Goal: Information Seeking & Learning: Learn about a topic

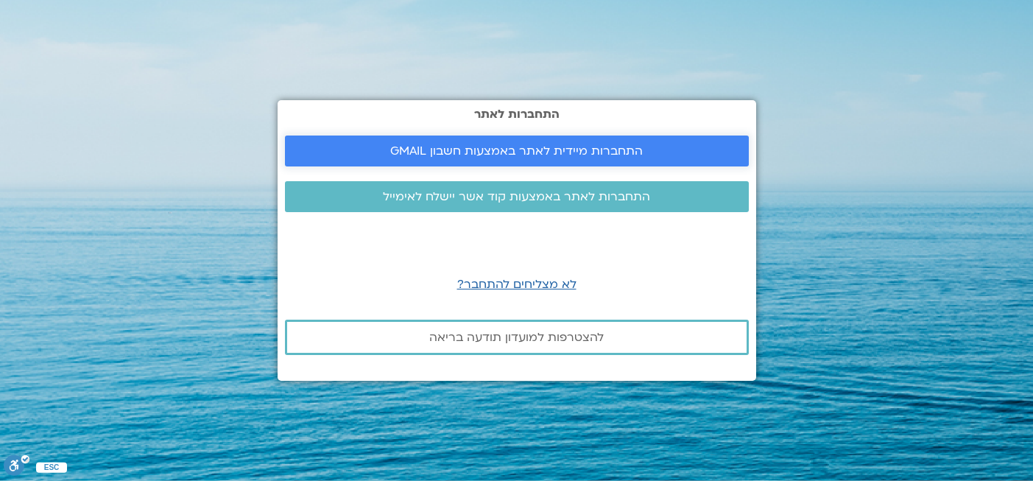
click at [543, 159] on link "התחברות מיידית לאתר באמצעות חשבון GMAIL" at bounding box center [517, 150] width 464 height 31
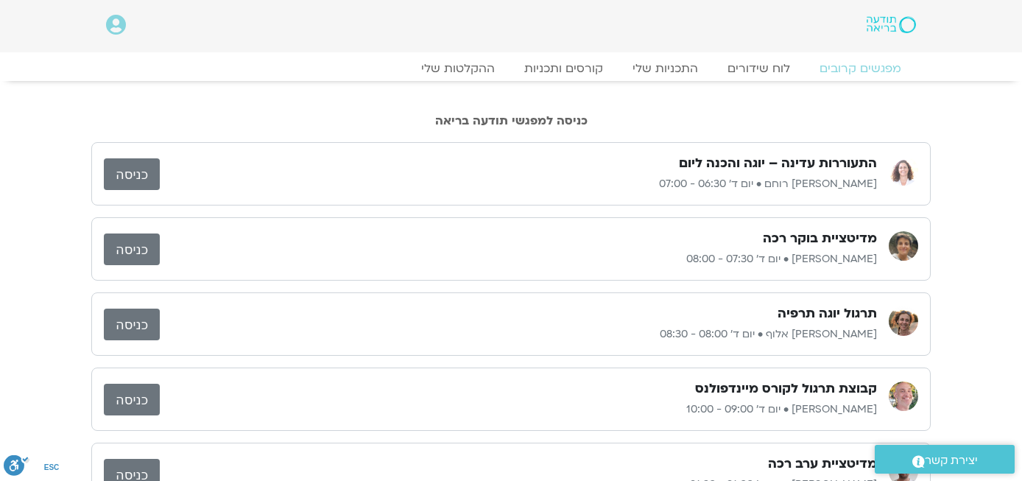
click at [1008, 108] on div "כניסה למפגשי תודעה בריאה" at bounding box center [511, 108] width 1022 height 54
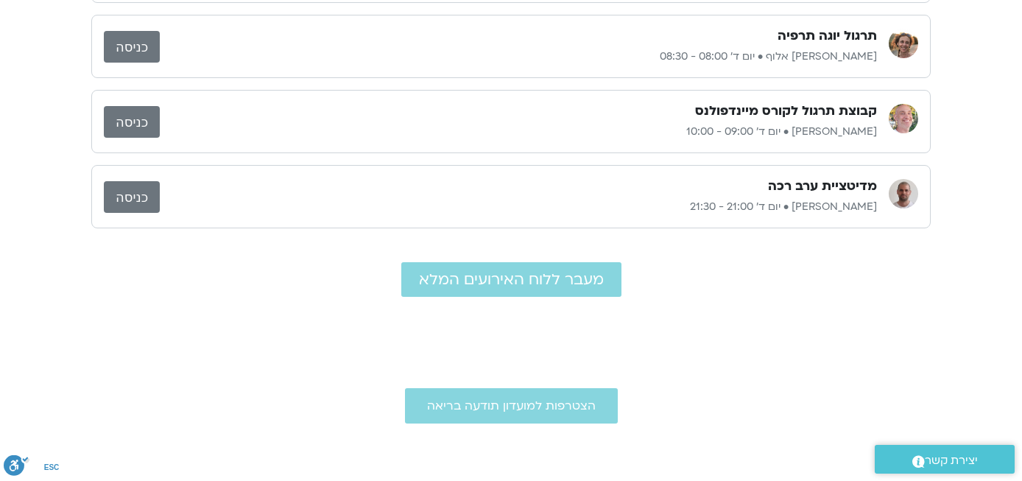
scroll to position [277, 0]
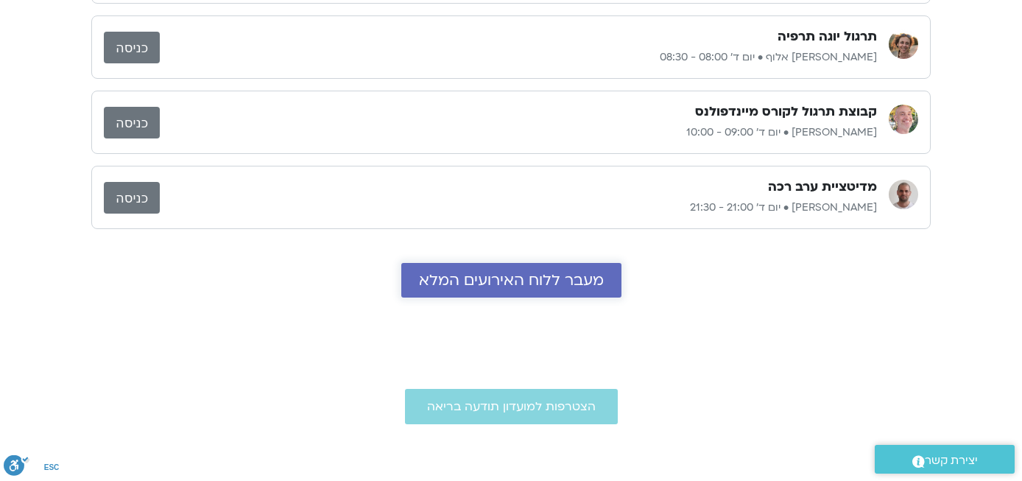
click at [570, 263] on link "מעבר ללוח האירועים המלא" at bounding box center [511, 280] width 220 height 35
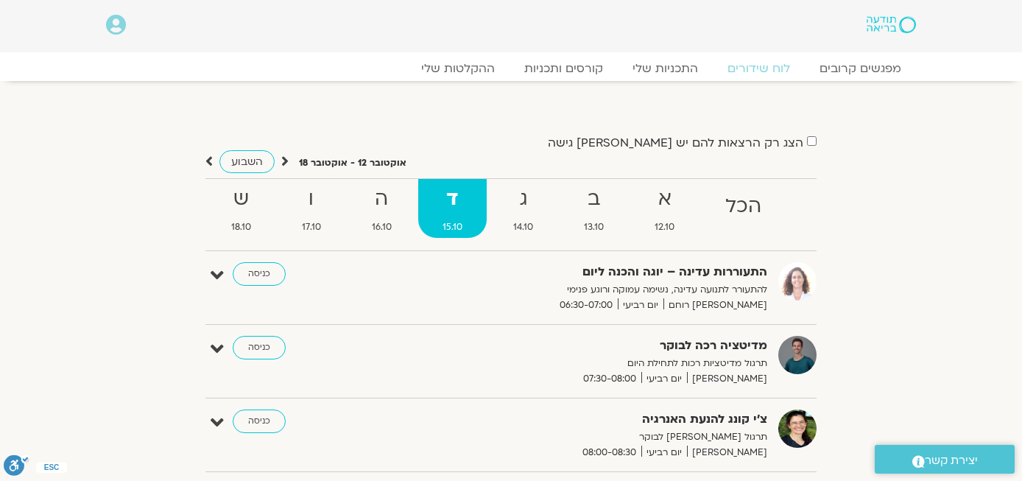
click at [704, 144] on label "הצג רק הרצאות להם יש לי גישה" at bounding box center [675, 142] width 255 height 13
click at [904, 230] on div "הצג רק הרצאות להם יש לי גישה אוקטובר 12 - אוקטובר 18 השבוע להציג אירועים שפתוחי…" at bounding box center [511, 337] width 824 height 411
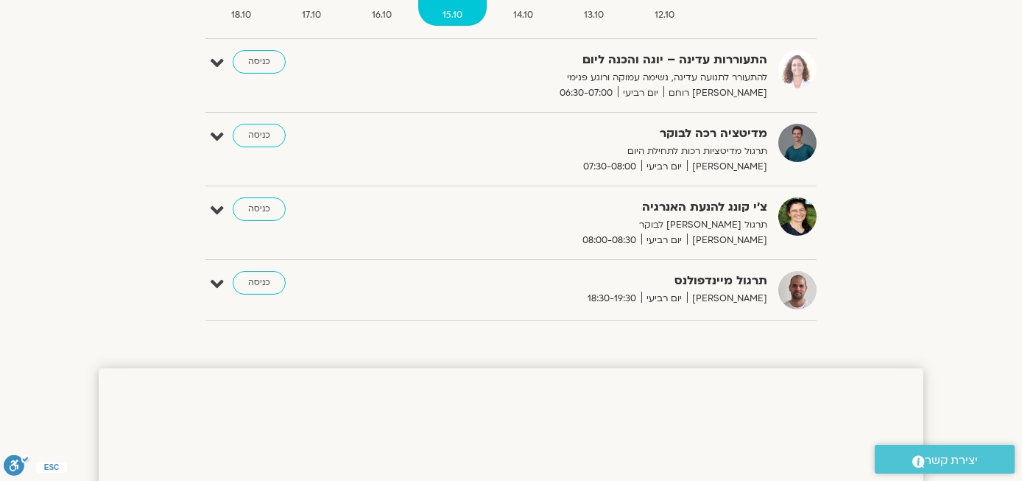
scroll to position [214, 0]
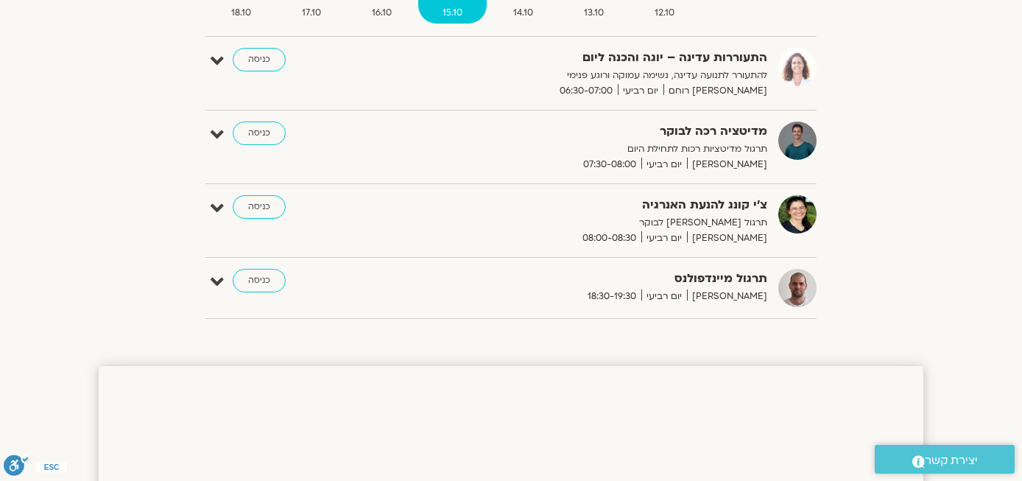
click at [885, 158] on div "הצג רק הרצאות להם יש [PERSON_NAME] גישה [DATE] - [DATE] השבוע להציג אירועים שפת…" at bounding box center [511, 123] width 824 height 411
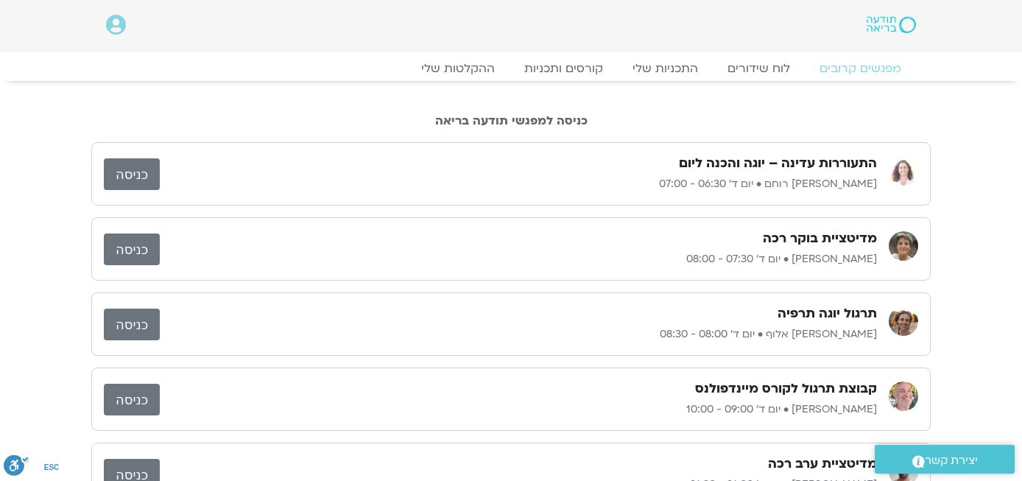
click at [753, 54] on div "מפגשים קרובים לוח שידורים התכניות שלי קורסים ותכניות ההקלטות שלי מפגשים קרובים …" at bounding box center [510, 66] width 839 height 29
click at [754, 79] on div "מפגשים קרובים לוח שידורים התכניות שלי קורסים ותכניות ההקלטות שלי מפגשים קרובים …" at bounding box center [511, 73] width 824 height 26
click at [754, 70] on link "לוח שידורים" at bounding box center [759, 69] width 110 height 18
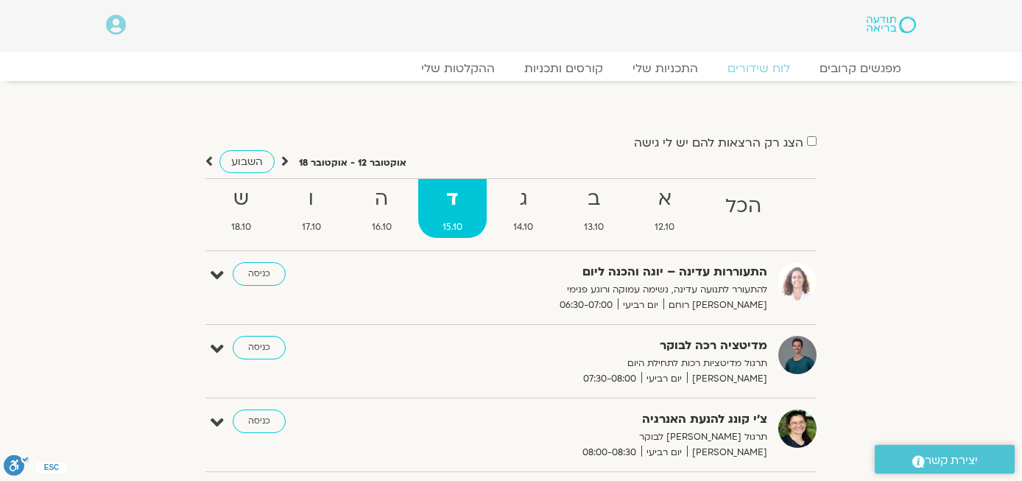
click at [920, 175] on div "הצג רק הרצאות להם יש [PERSON_NAME] גישה [DATE] - [DATE] השבוע להציג אירועים שפת…" at bounding box center [511, 337] width 824 height 411
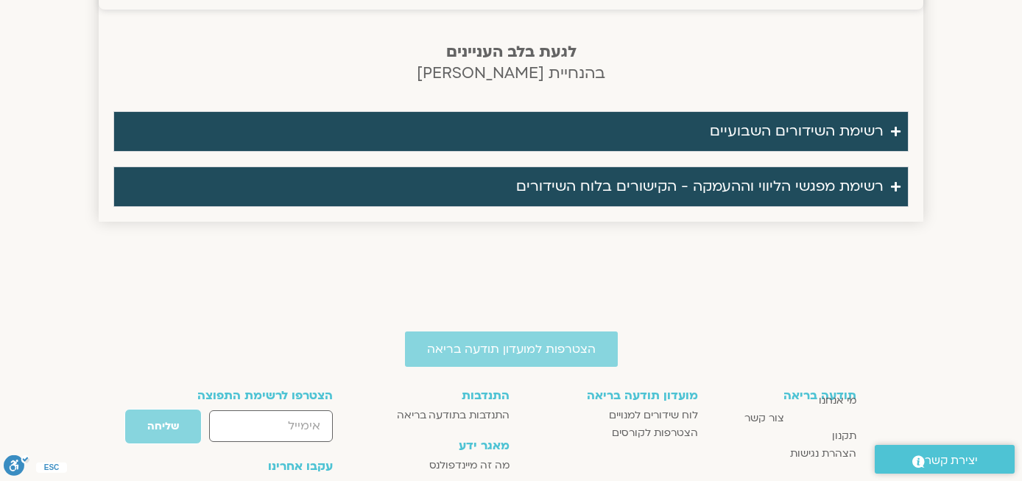
scroll to position [1678, 0]
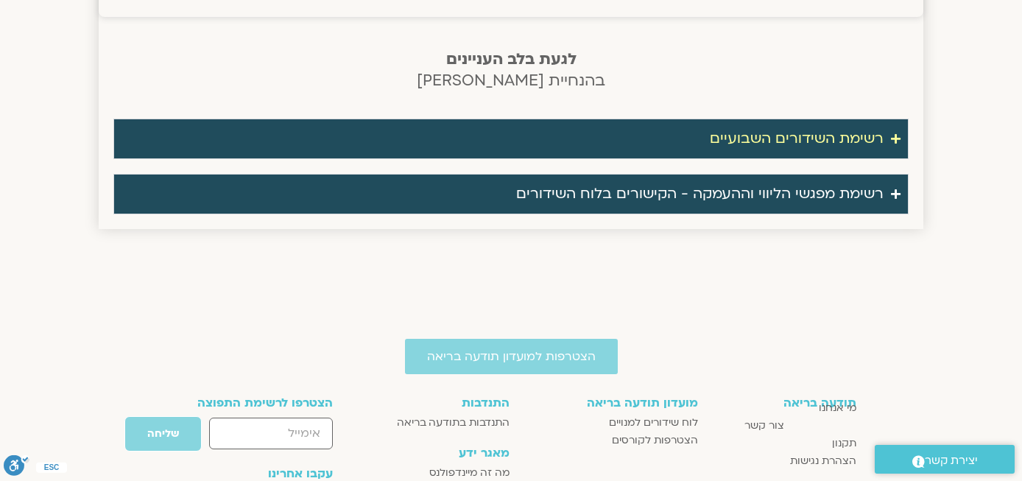
click at [817, 121] on summary "רשימת השידורים השבועיים" at bounding box center [510, 139] width 795 height 40
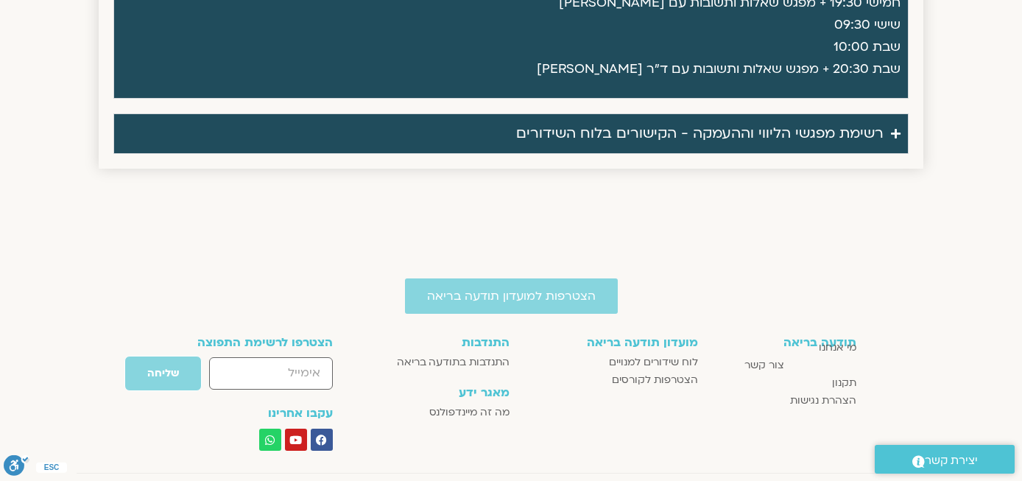
scroll to position [2140, 0]
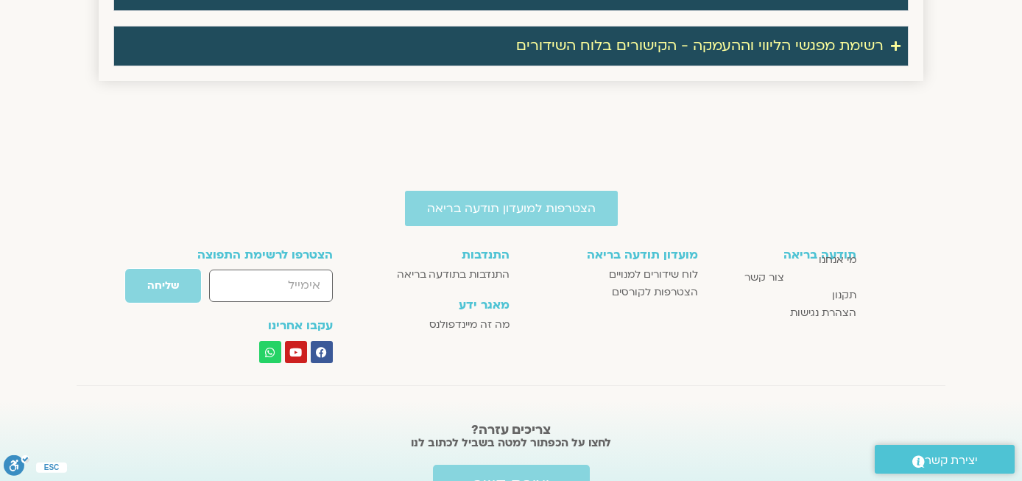
click at [866, 48] on div "רשימת מפגשי הליווי וההעמקה - הקישורים בלוח השידורים" at bounding box center [699, 46] width 367 height 24
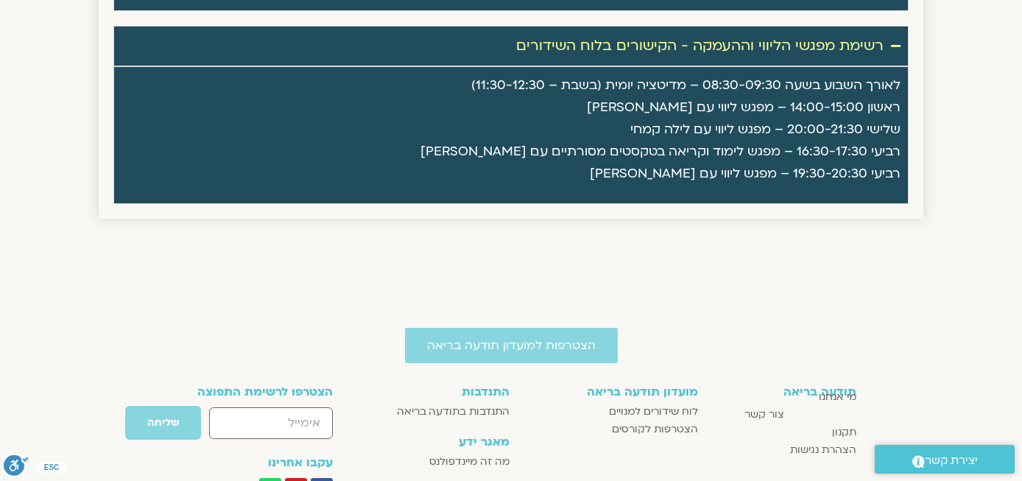
click at [1019, 300] on div "הצטרפות למועדון תודעה בריאה תודעה בריאה מי אנחנו צור קשר תקנון הצהרת נגישות מוע…" at bounding box center [511, 480] width 1022 height 439
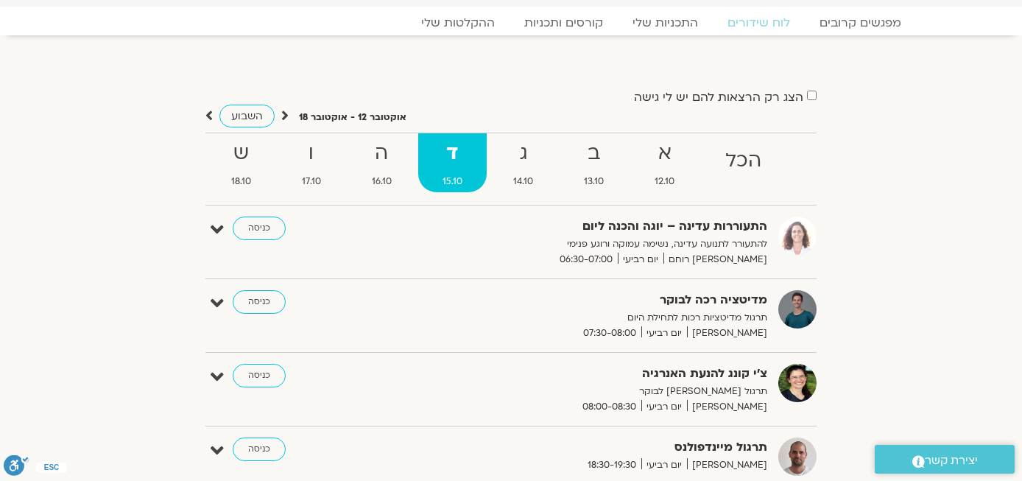
scroll to position [0, 0]
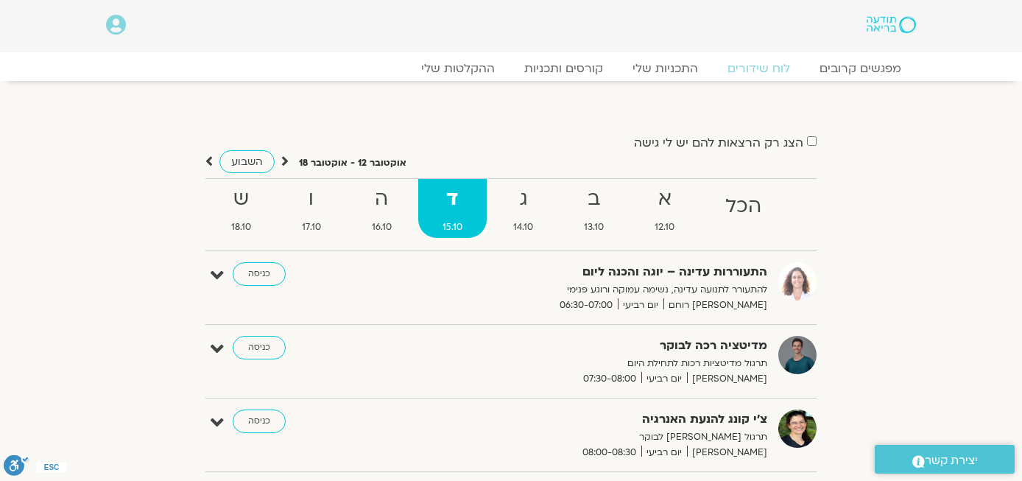
click at [459, 213] on strong "ד" at bounding box center [452, 199] width 68 height 33
click at [671, 68] on link "התכניות שלי" at bounding box center [665, 69] width 114 height 18
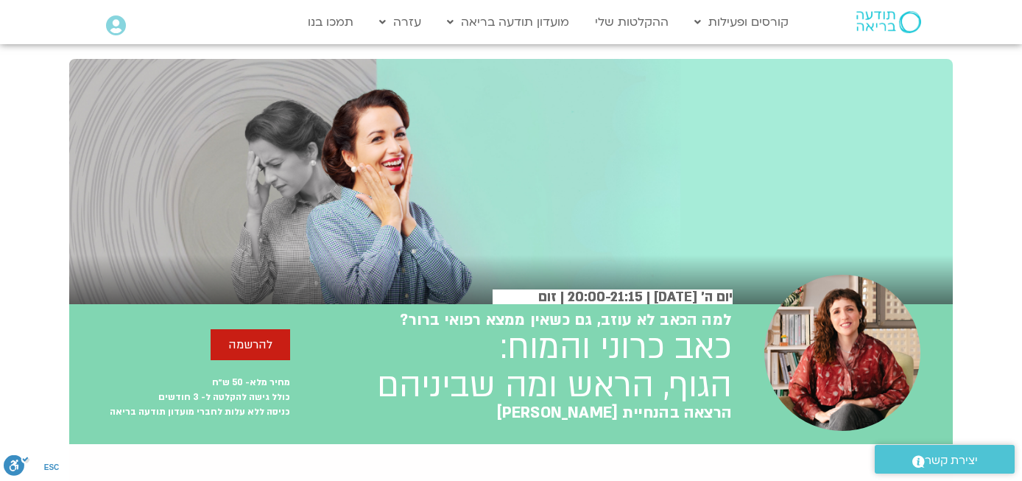
click at [529, 272] on div "יום ה׳ [DATE] | 20:00-21:15 | זום יום ה׳ [DATE] 20:00-21:15 זום" at bounding box center [510, 181] width 883 height 245
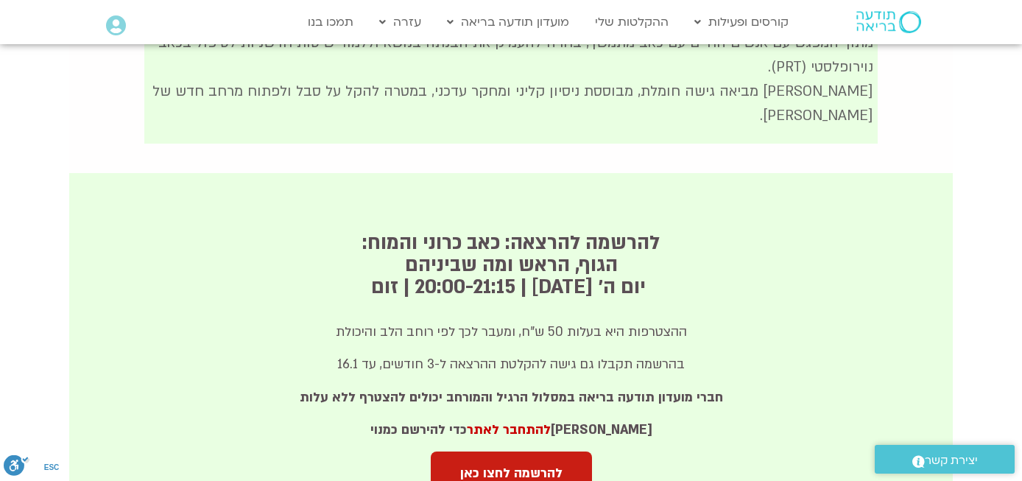
scroll to position [795, 0]
